Goal: Information Seeking & Learning: Learn about a topic

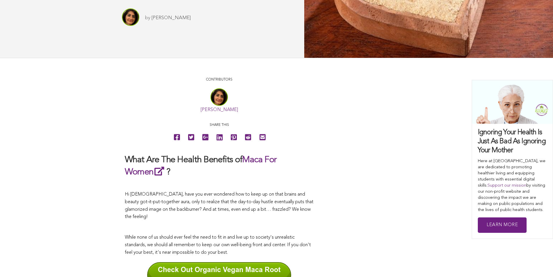
scroll to position [45, 0]
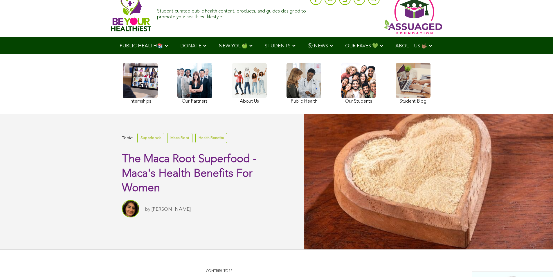
click at [123, 100] on link at bounding box center [140, 84] width 35 height 42
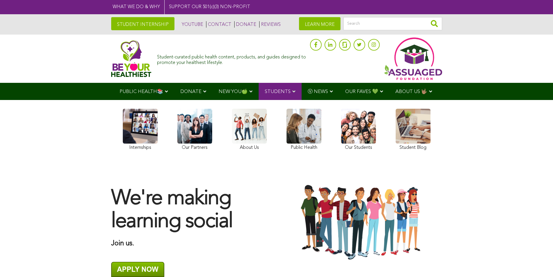
click at [111, 23] on link "STUDENT INTERNSHIP" at bounding box center [142, 23] width 63 height 13
click at [111, 26] on link "STUDENT INTERNSHIP" at bounding box center [142, 23] width 63 height 13
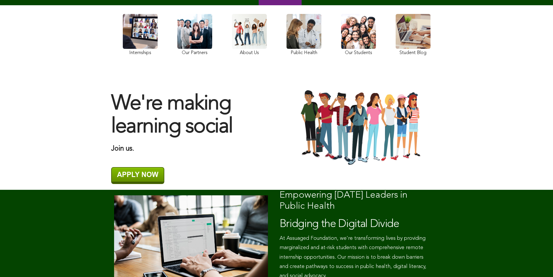
scroll to position [114, 0]
